Goal: Check status: Check status

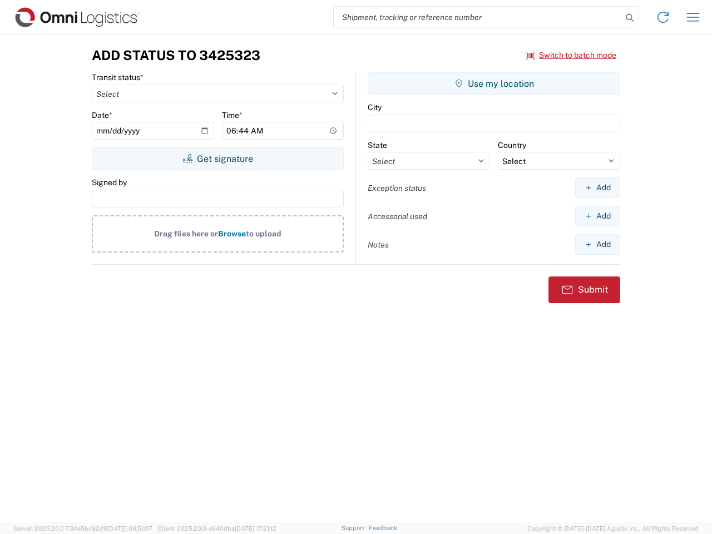
click at [478, 17] on input "search" at bounding box center [478, 17] width 288 height 21
click at [629, 18] on icon at bounding box center [630, 18] width 16 height 16
click at [663, 17] on icon at bounding box center [663, 17] width 18 height 18
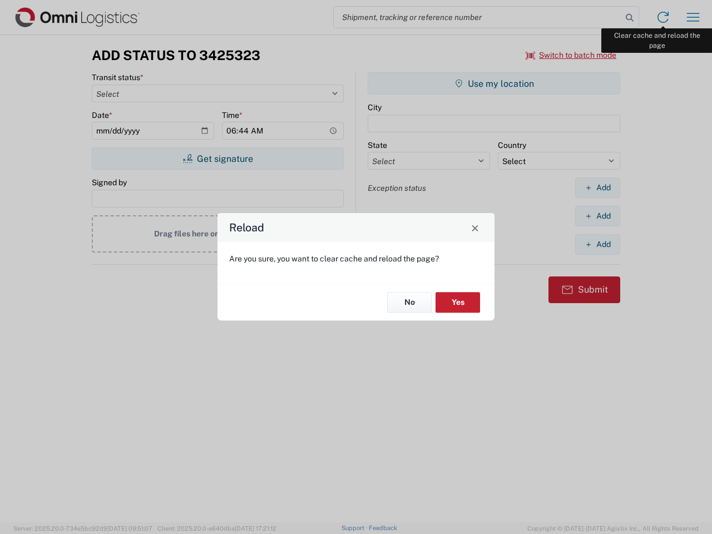
click at [693, 17] on div "Reload Are you sure, you want to clear cache and reload the page? No Yes" at bounding box center [356, 267] width 712 height 534
click at [571, 55] on div "Reload Are you sure, you want to clear cache and reload the page? No Yes" at bounding box center [356, 267] width 712 height 534
click at [217, 158] on div "Reload Are you sure, you want to clear cache and reload the page? No Yes" at bounding box center [356, 267] width 712 height 534
click at [494, 83] on div "Reload Are you sure, you want to clear cache and reload the page? No Yes" at bounding box center [356, 267] width 712 height 534
click at [597, 187] on div "Reload Are you sure, you want to clear cache and reload the page? No Yes" at bounding box center [356, 267] width 712 height 534
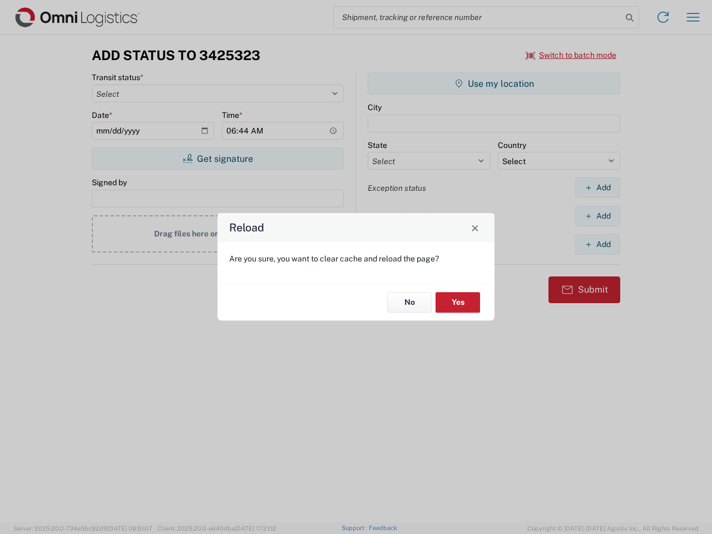
click at [597, 216] on div "Reload Are you sure, you want to clear cache and reload the page? No Yes" at bounding box center [356, 267] width 712 height 534
click at [597, 244] on div "Reload Are you sure, you want to clear cache and reload the page? No Yes" at bounding box center [356, 267] width 712 height 534
